Goal: Check status: Check status

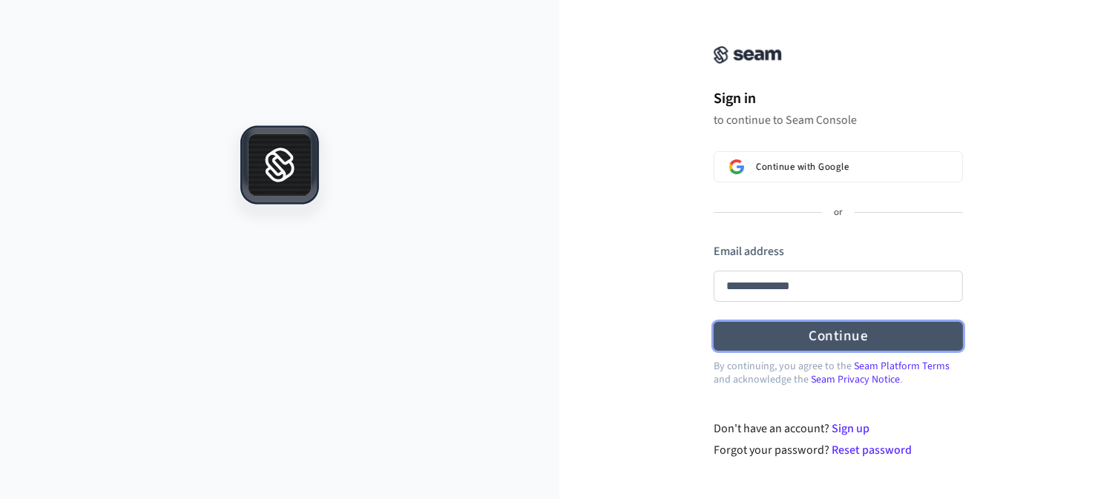
click at [839, 334] on form "**********" at bounding box center [838, 297] width 249 height 108
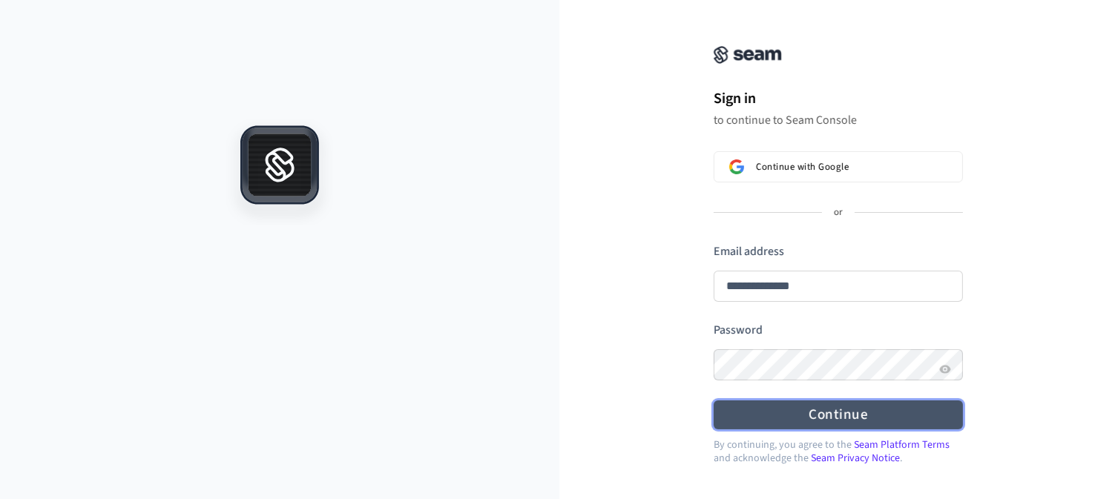
click at [840, 415] on button "Continue" at bounding box center [838, 415] width 249 height 29
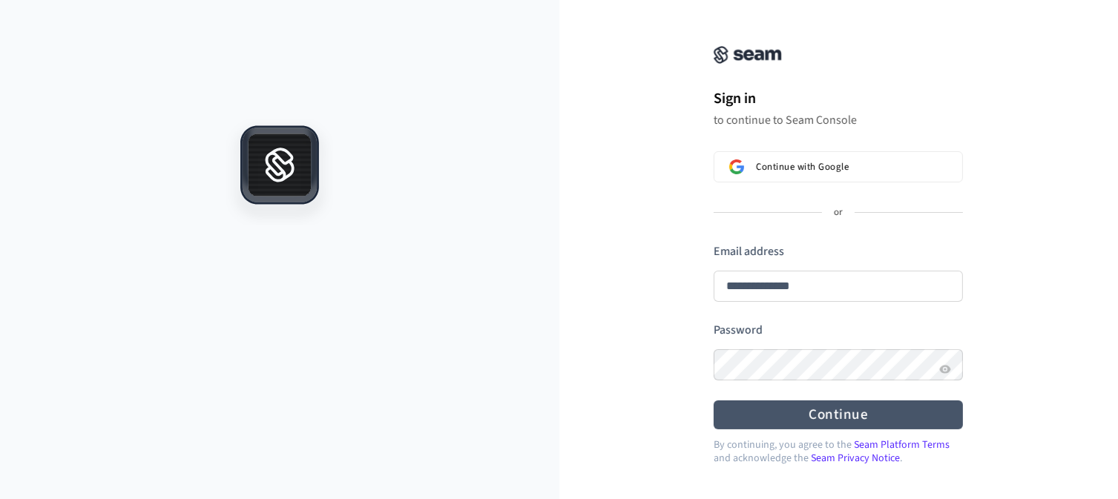
type input "**********"
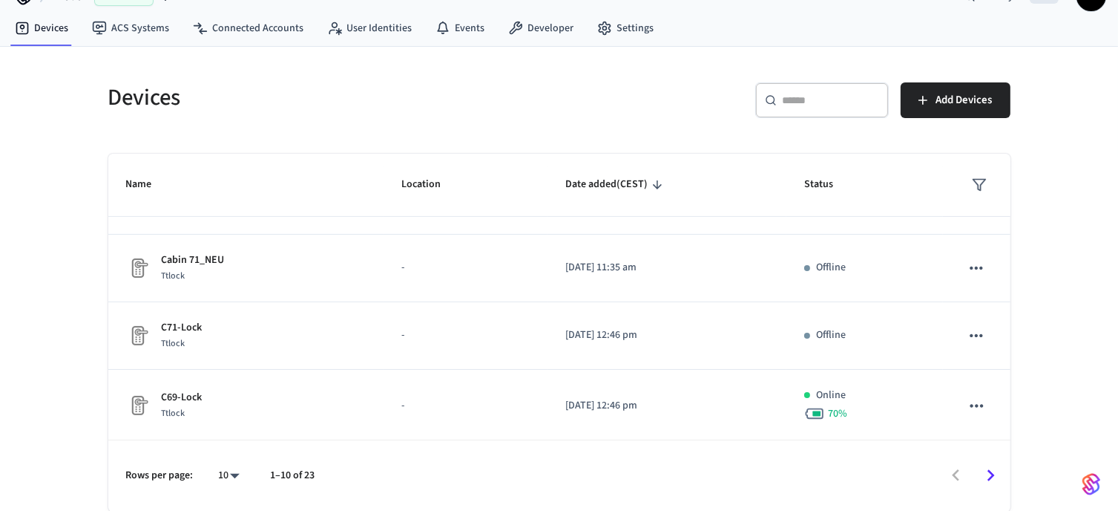
scroll to position [457, 0]
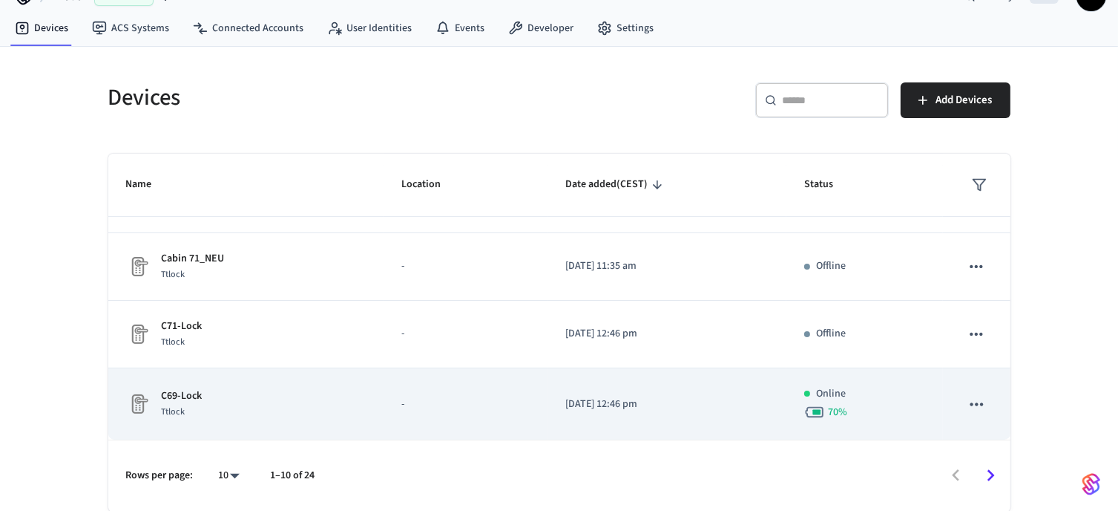
click at [508, 396] on p "-" at bounding box center [465, 404] width 128 height 16
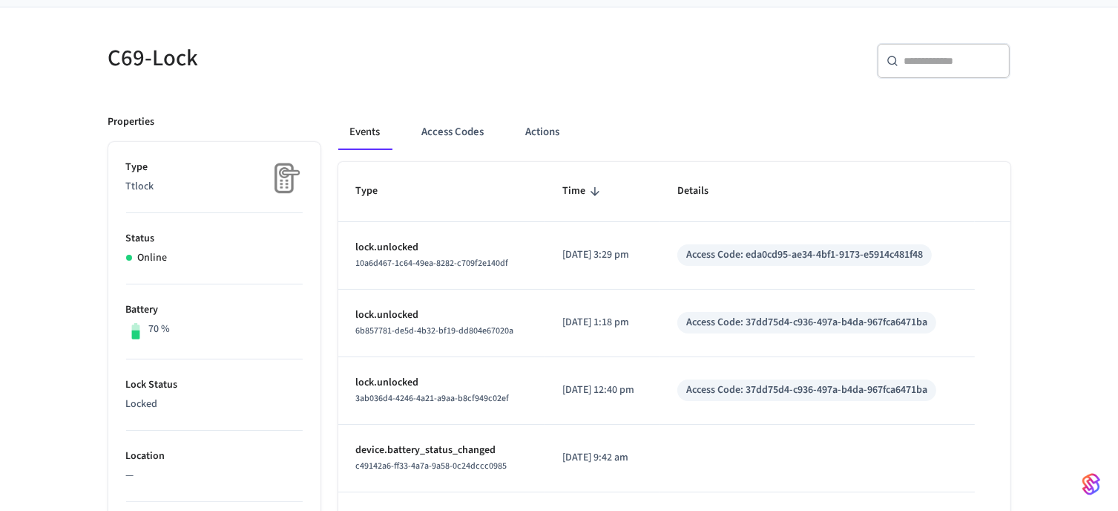
scroll to position [104, 0]
click at [627, 240] on td "[DATE] 3:29 pm" at bounding box center [602, 254] width 115 height 68
click at [705, 187] on span "Details" at bounding box center [702, 189] width 50 height 23
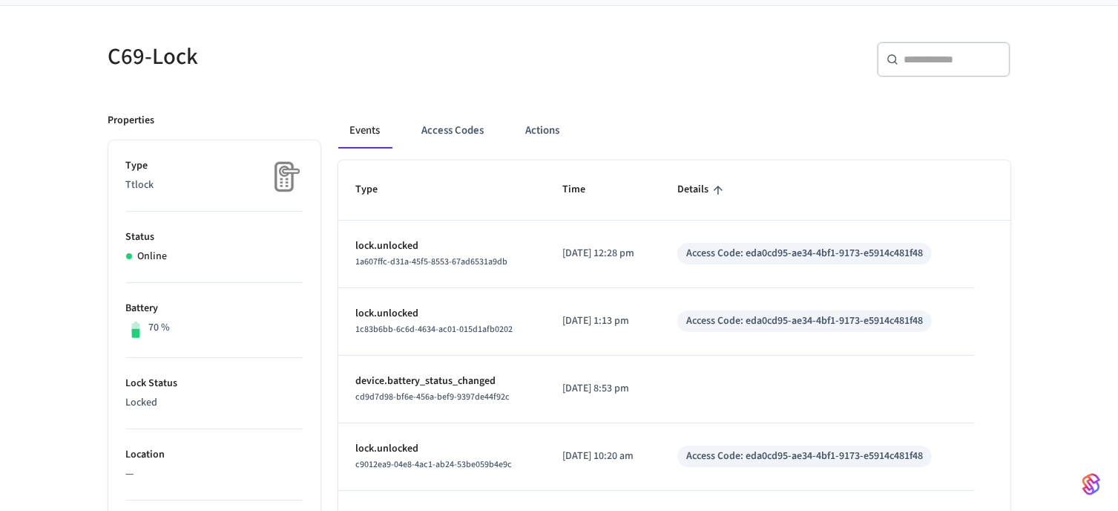
click at [705, 187] on span "Details" at bounding box center [702, 189] width 50 height 23
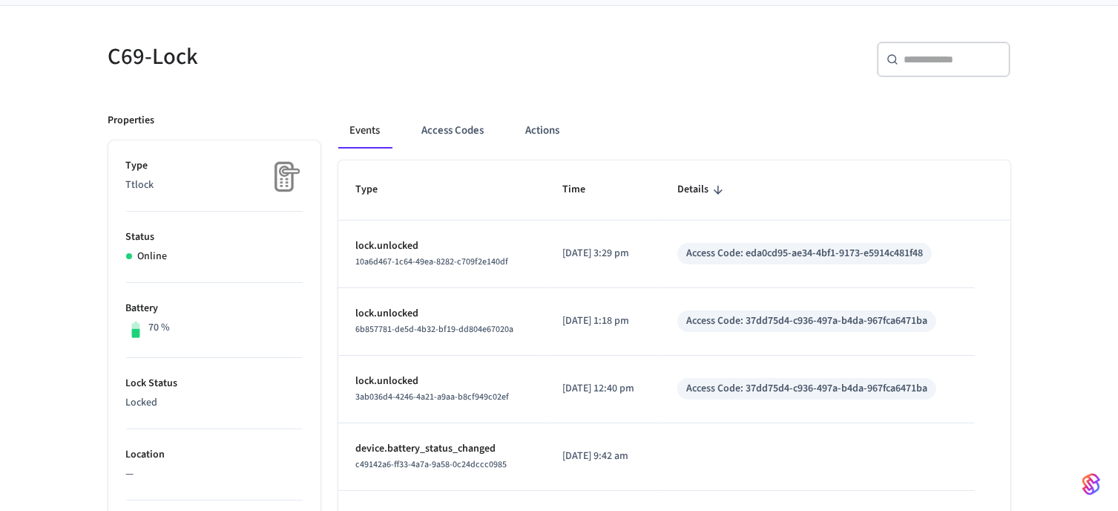
click at [736, 252] on div "Access Code: eda0cd95-ae34-4bf1-9173-e5914c481f48" at bounding box center [804, 254] width 237 height 16
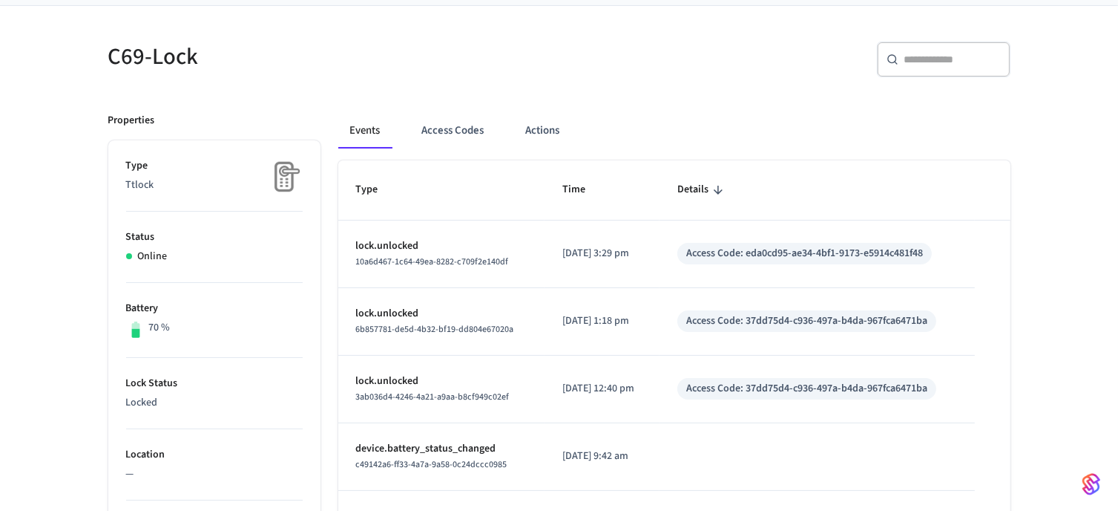
click at [755, 274] on td "Access Code: eda0cd95-ae34-4bf1-9173-e5914c481f48" at bounding box center [817, 254] width 315 height 68
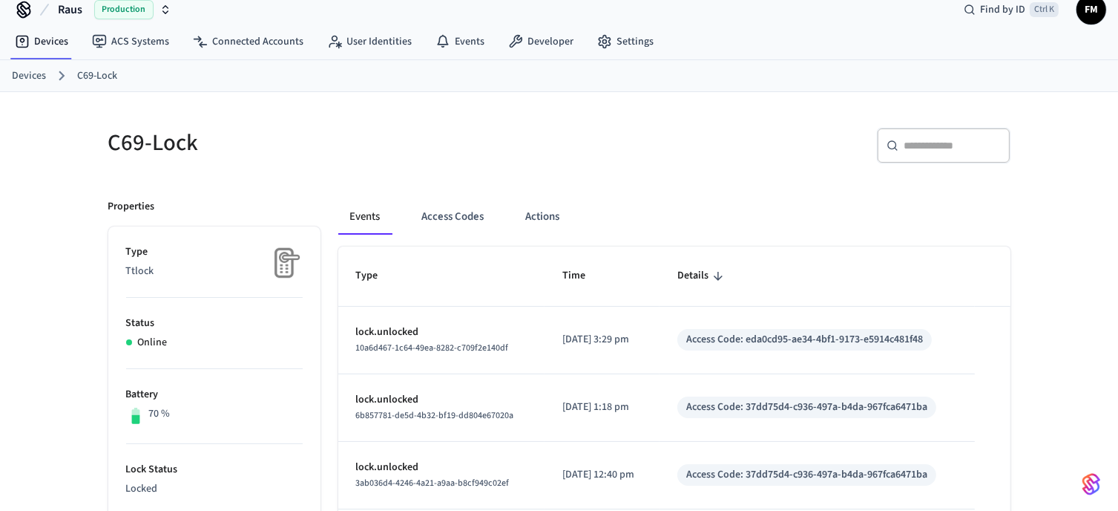
scroll to position [0, 0]
